Goal: Information Seeking & Learning: Learn about a topic

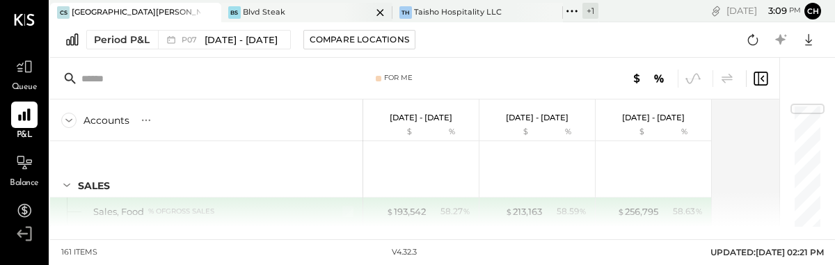
click at [292, 16] on div "BS Blvd Steak" at bounding box center [296, 12] width 150 height 13
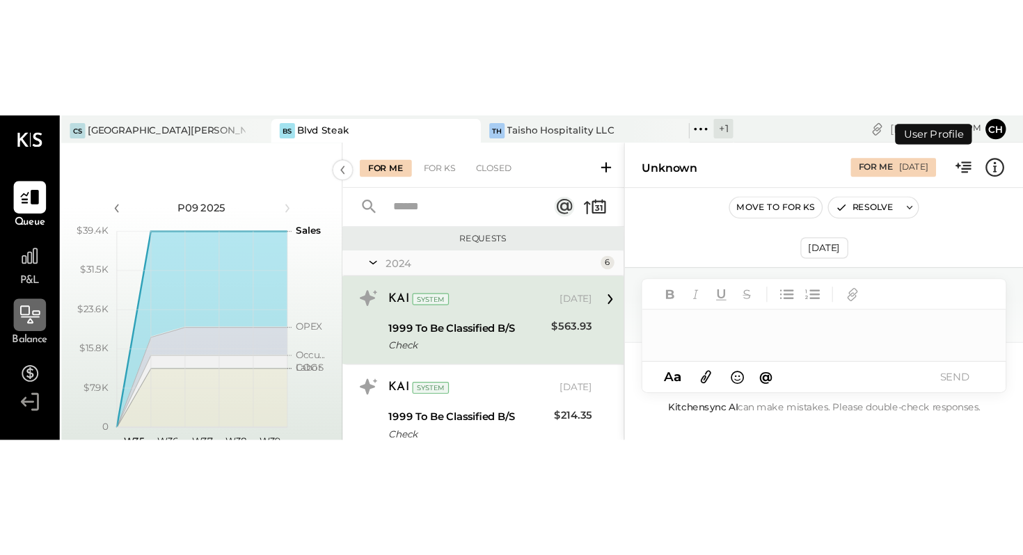
scroll to position [60, 0]
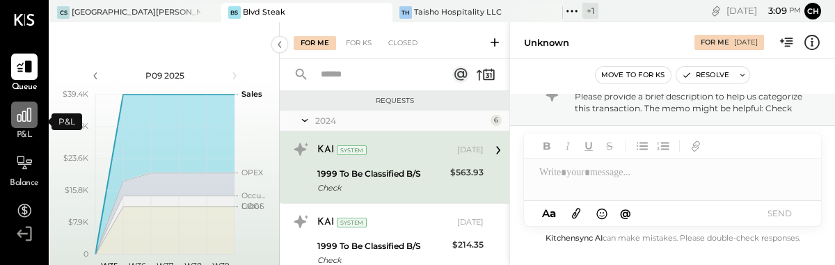
click at [28, 120] on icon at bounding box center [24, 115] width 14 height 14
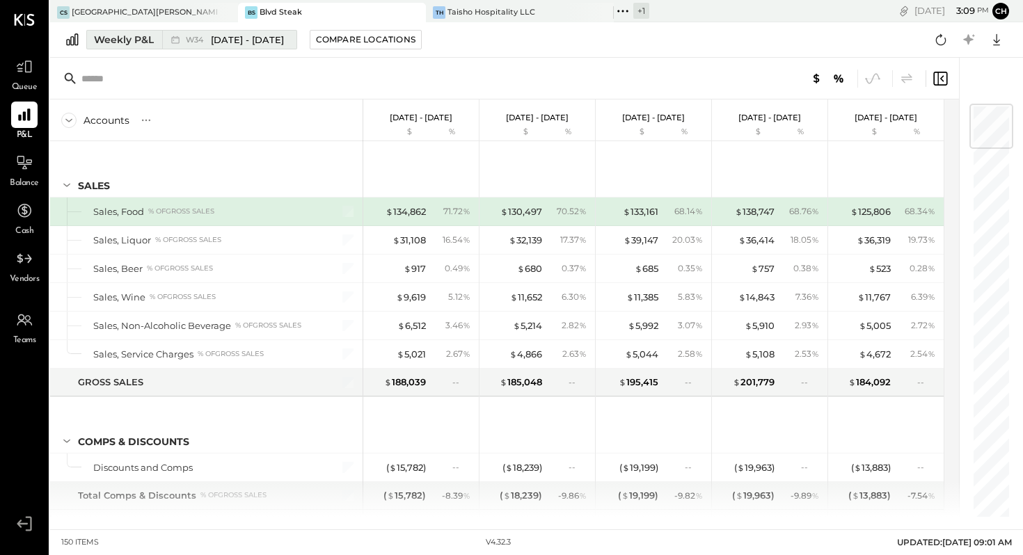
click at [131, 44] on div "Weekly P&L" at bounding box center [124, 40] width 60 height 14
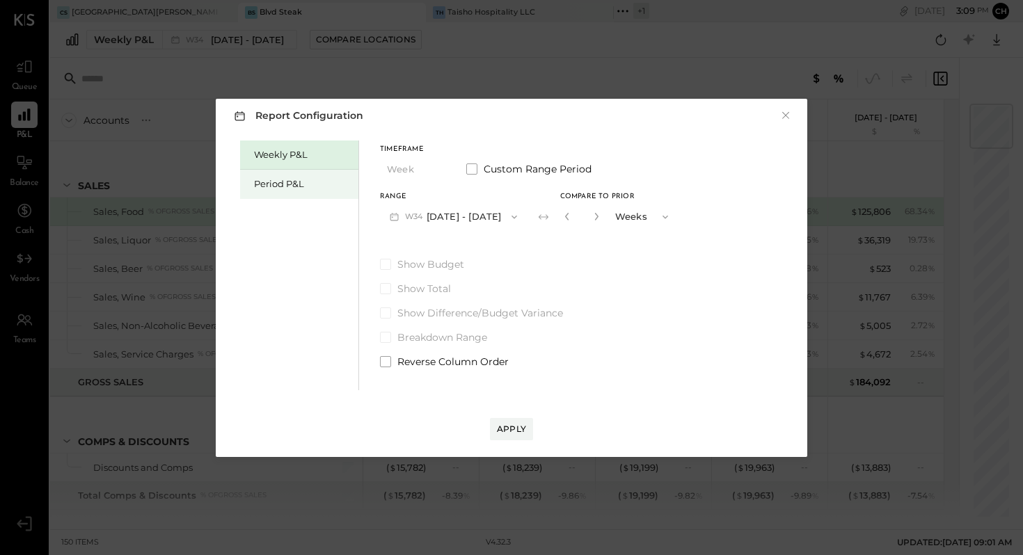
click at [275, 191] on div "Period P&L" at bounding box center [299, 184] width 118 height 29
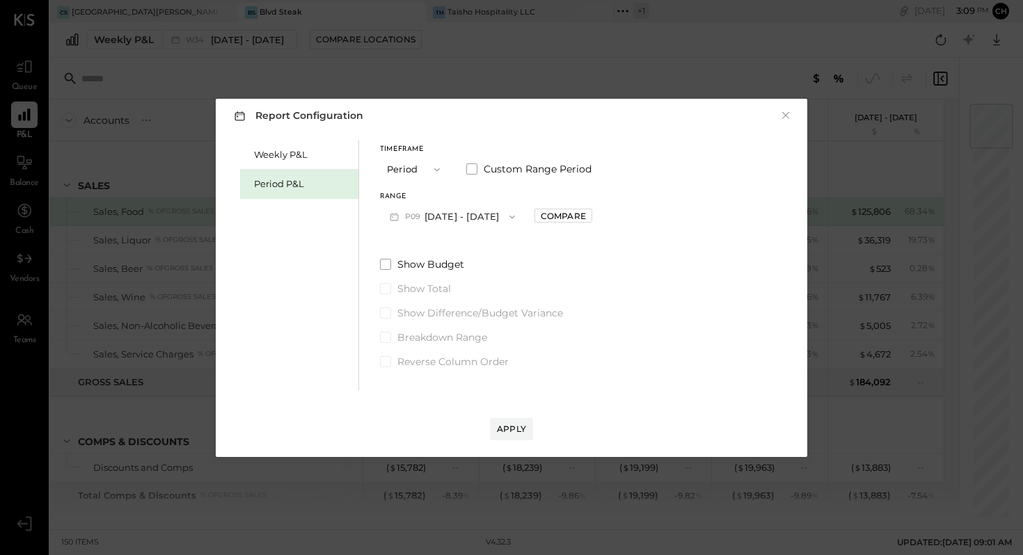
click at [518, 216] on icon "button" at bounding box center [511, 216] width 11 height 11
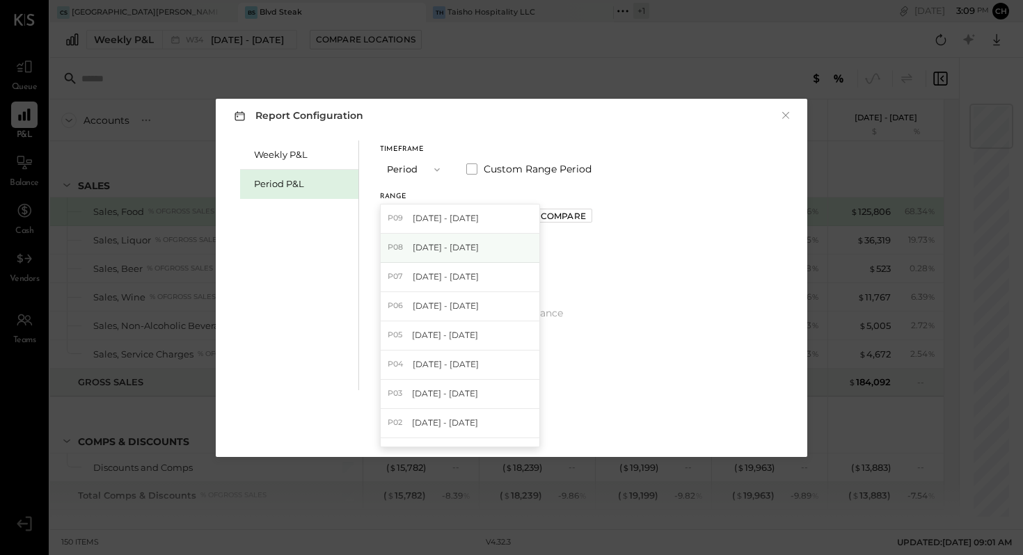
click at [514, 250] on div "P08 [DATE] - [DATE]" at bounding box center [460, 248] width 159 height 29
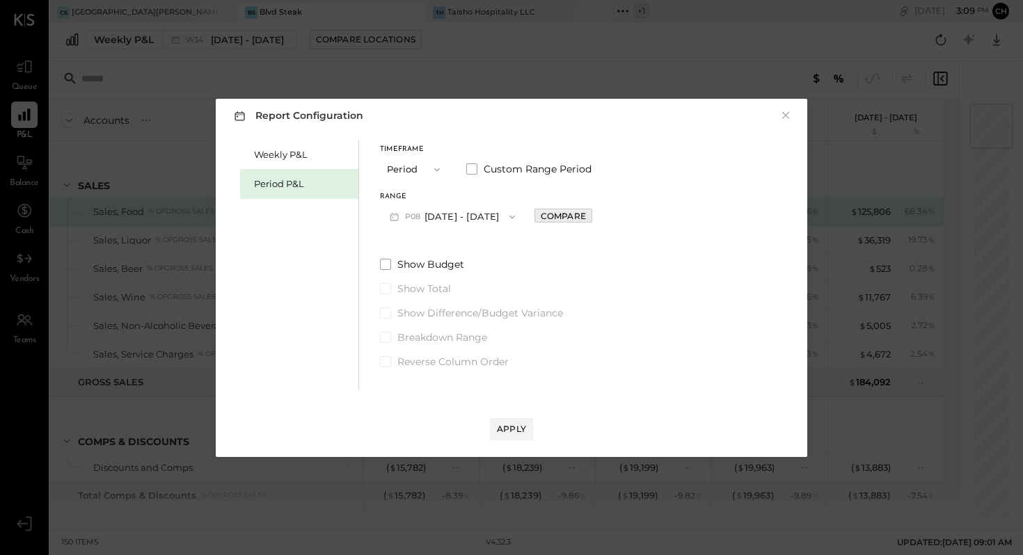
click at [586, 211] on div "Compare" at bounding box center [563, 216] width 45 height 12
click at [596, 215] on icon "button" at bounding box center [593, 217] width 3 height 8
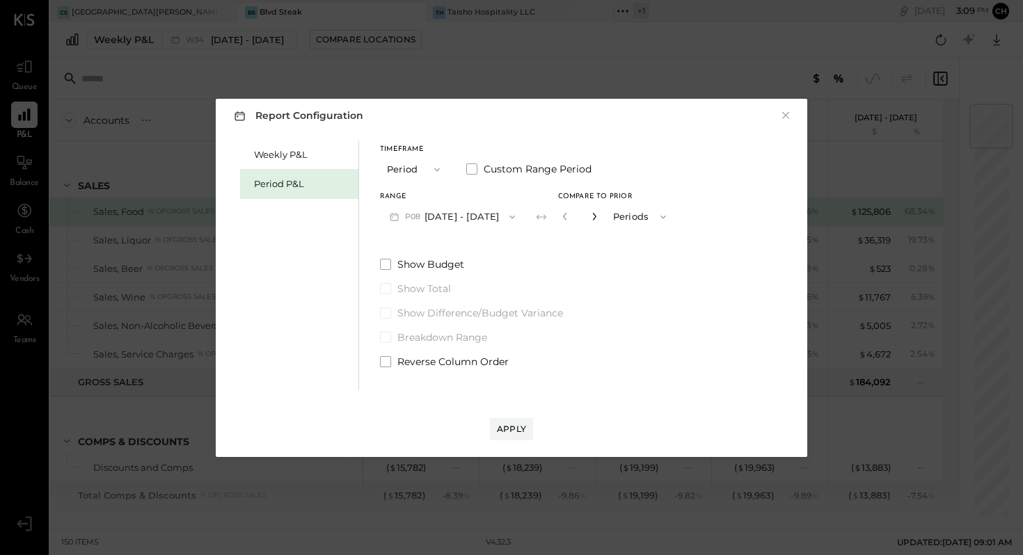
type input "*"
click at [511, 264] on div "Apply" at bounding box center [511, 429] width 29 height 12
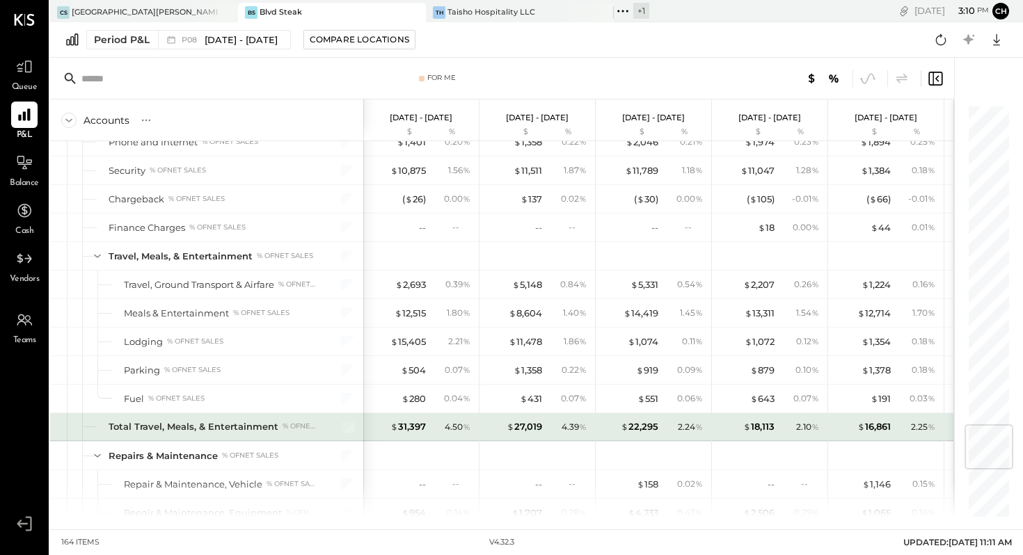
scroll to position [2689, 0]
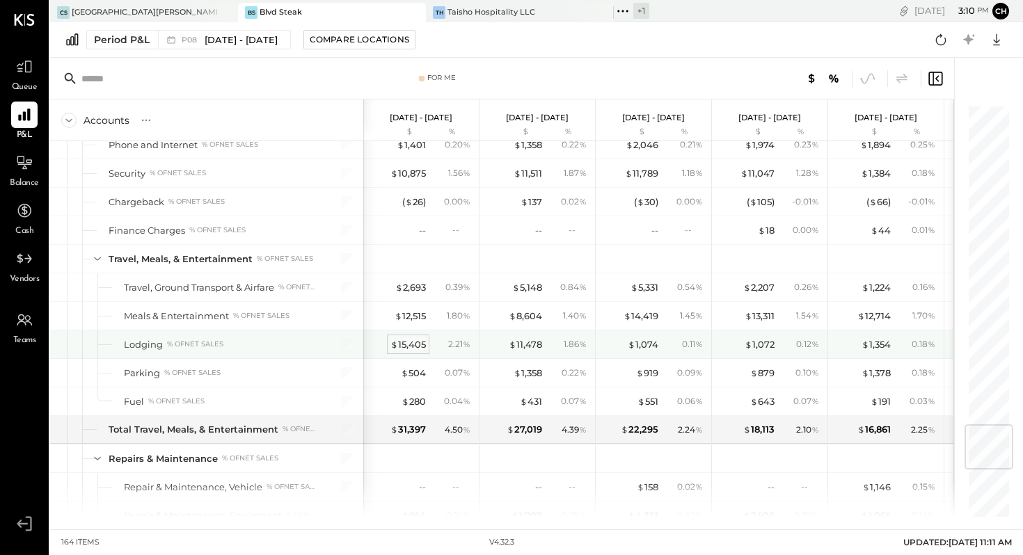
click at [411, 264] on div "$ 15,405" at bounding box center [407, 344] width 35 height 13
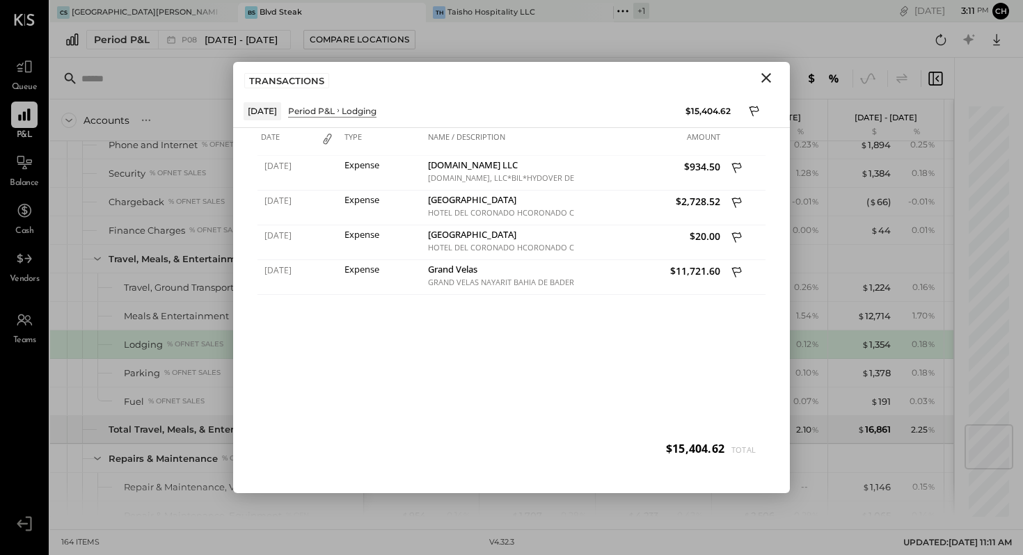
click at [767, 81] on icon "Close" at bounding box center [766, 78] width 17 height 17
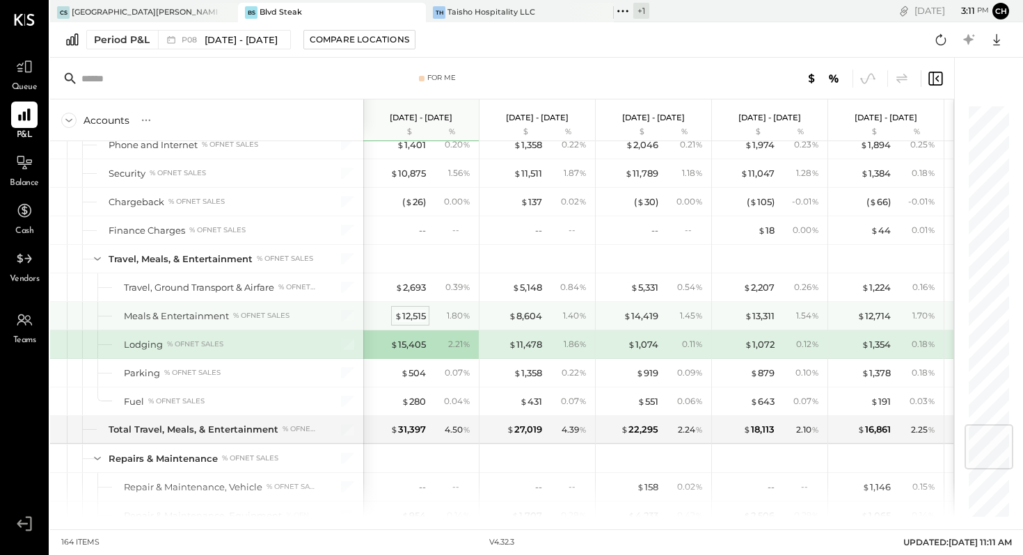
click at [414, 264] on div "$ 12,515" at bounding box center [409, 316] width 31 height 13
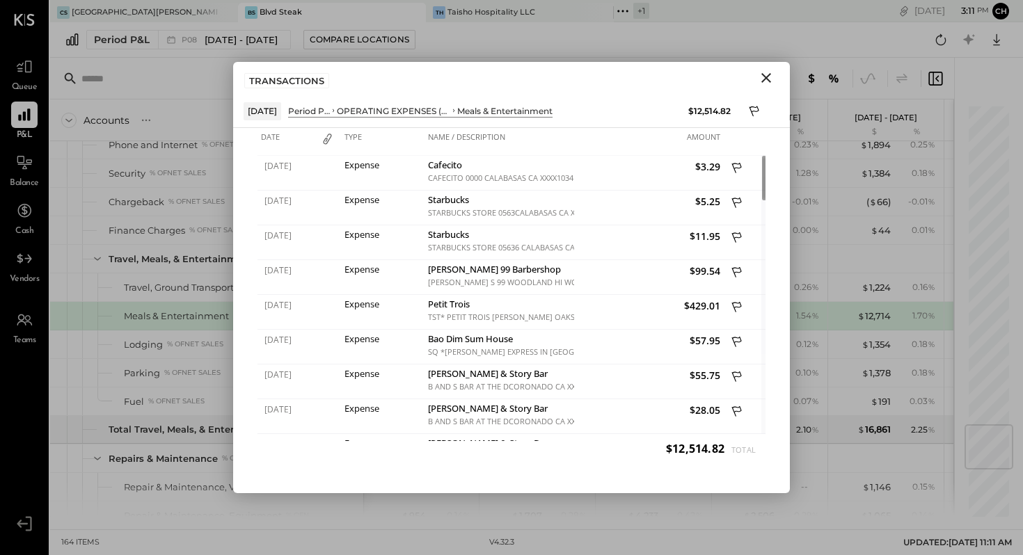
click at [771, 73] on icon "Close" at bounding box center [766, 78] width 17 height 17
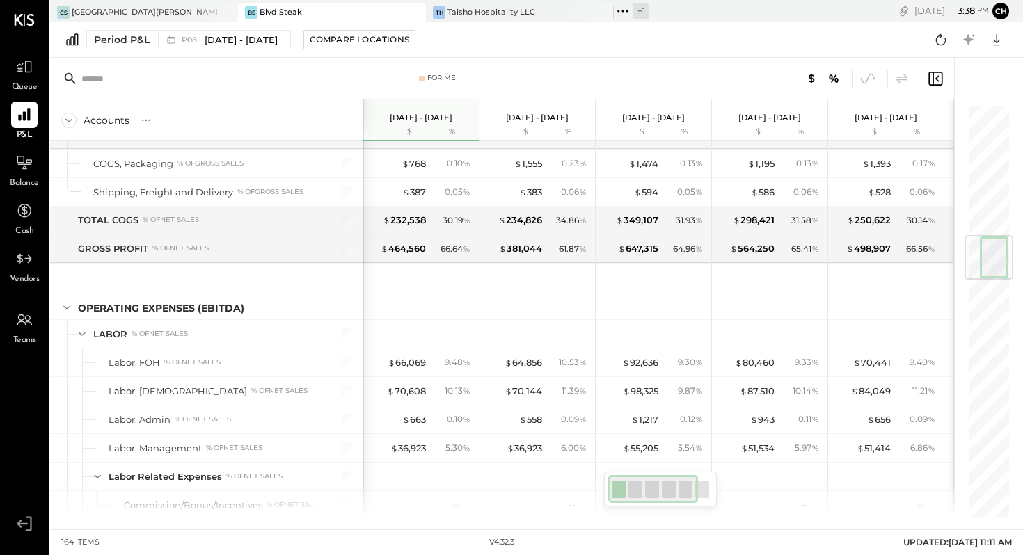
scroll to position [1110, 0]
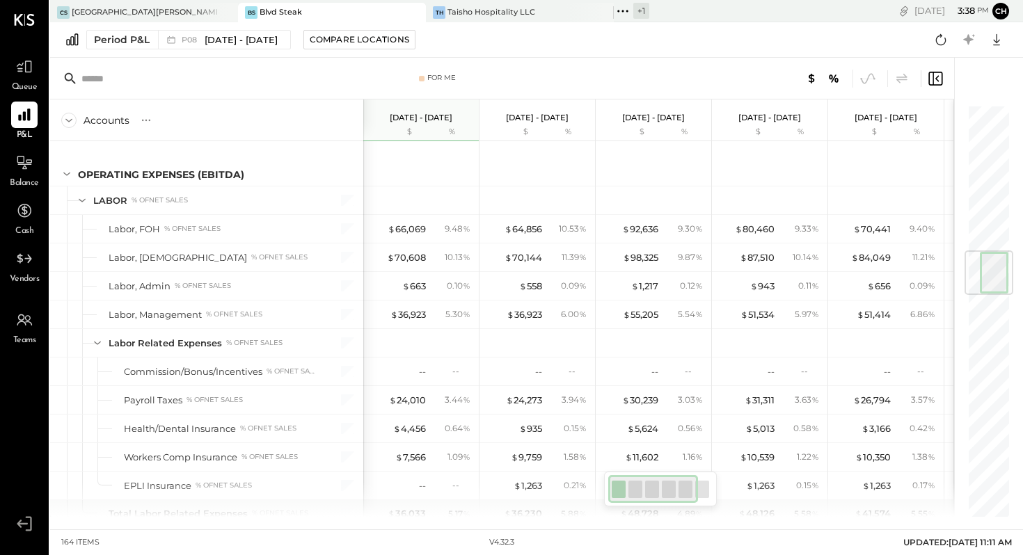
click at [369, 172] on div at bounding box center [420, 158] width 115 height 56
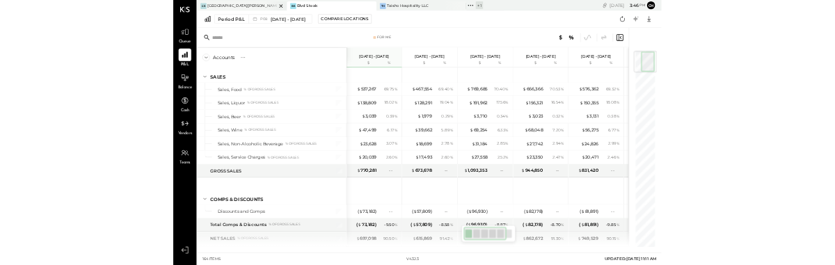
scroll to position [104, 0]
